Goal: Find specific page/section: Find specific page/section

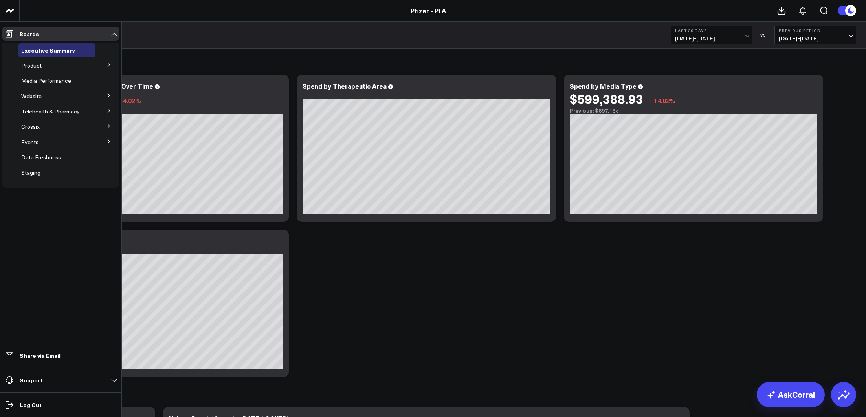
click at [108, 143] on icon at bounding box center [108, 141] width 5 height 5
click at [108, 129] on button at bounding box center [109, 126] width 20 height 12
click at [75, 143] on span "Crossix Visitor Profiles" at bounding box center [54, 140] width 56 height 7
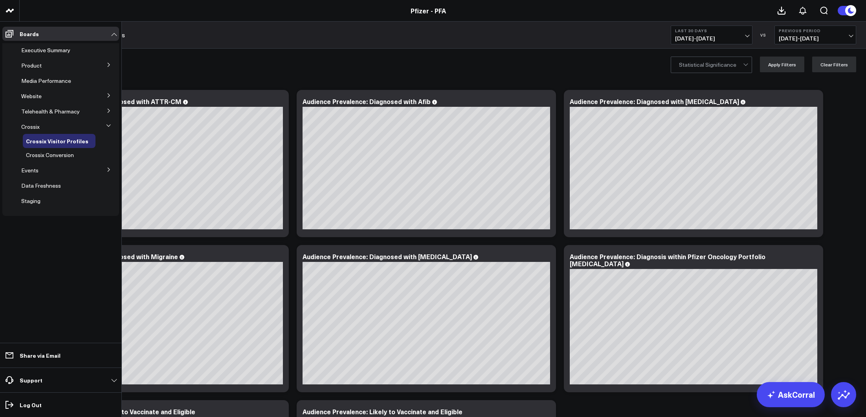
click at [94, 68] on div "Product" at bounding box center [56, 66] width 77 height 14
click at [107, 67] on icon at bounding box center [108, 64] width 5 height 5
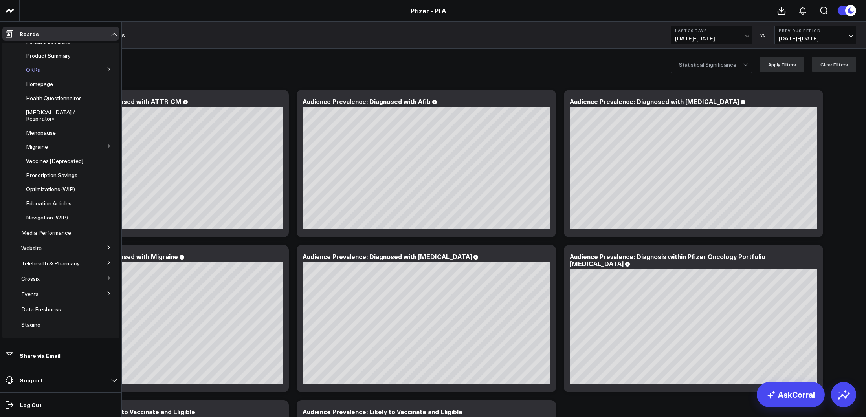
scroll to position [38, 0]
click at [78, 241] on div "Website" at bounding box center [56, 248] width 77 height 14
click at [101, 242] on button at bounding box center [109, 247] width 20 height 12
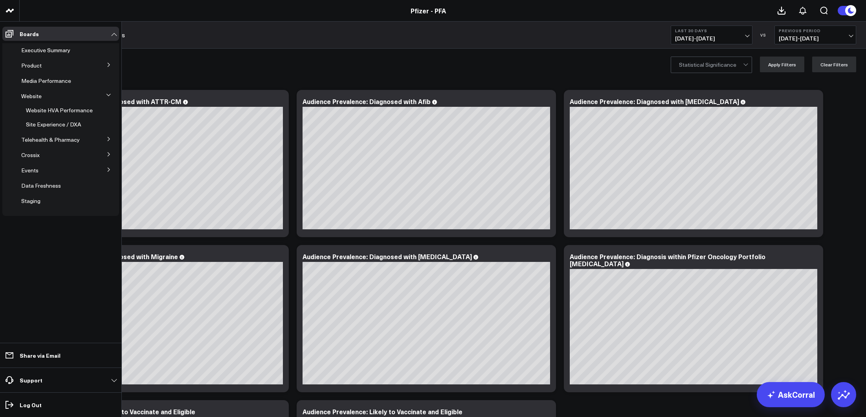
scroll to position [0, 0]
